Goal: Task Accomplishment & Management: Use online tool/utility

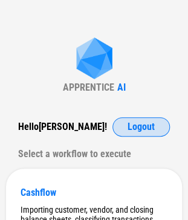
click at [153, 124] on span "Logout" at bounding box center [140, 127] width 27 height 10
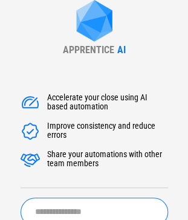
click at [86, 207] on input "text" at bounding box center [94, 211] width 147 height 28
type input "**********"
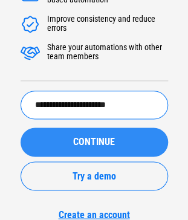
click at [86, 141] on span "CONTINUE" at bounding box center [94, 142] width 42 height 10
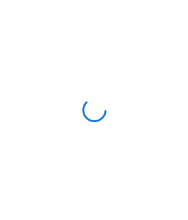
scroll to position [0, 0]
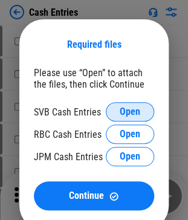
click at [115, 115] on button "Open" at bounding box center [130, 111] width 48 height 19
